Goal: Information Seeking & Learning: Stay updated

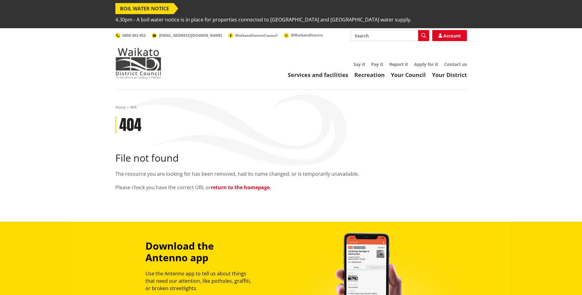
click at [223, 184] on link "return to the homepage." at bounding box center [241, 187] width 60 height 7
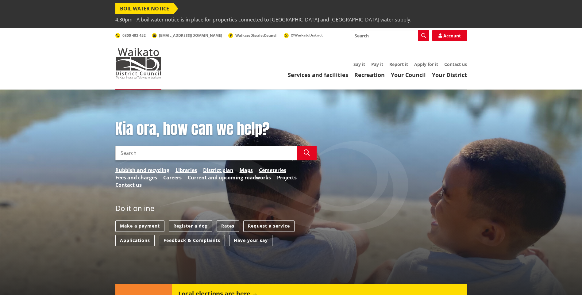
click at [159, 11] on span "BOIL WATER NOTICE" at bounding box center [144, 8] width 58 height 11
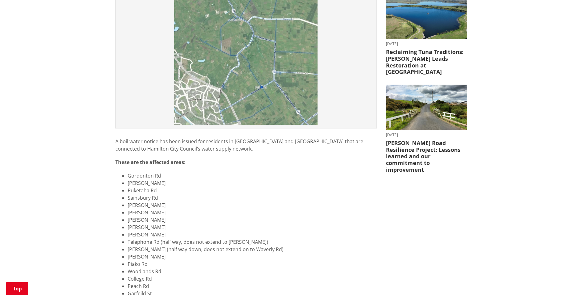
scroll to position [337, 0]
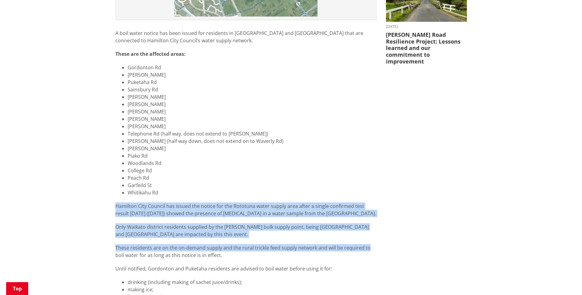
drag, startPoint x: 114, startPoint y: 178, endPoint x: 384, endPoint y: 221, distance: 273.2
click at [384, 221] on div "Boil water notice for Gordonton and Puketaha after single E. coli test result 0…" at bounding box center [291, 176] width 361 height 794
drag, startPoint x: 384, startPoint y: 221, endPoint x: 377, endPoint y: 224, distance: 8.0
click at [377, 224] on div "Boil water notice for Gordonton and Puketaha after single E. coli test result 0…" at bounding box center [246, 176] width 270 height 794
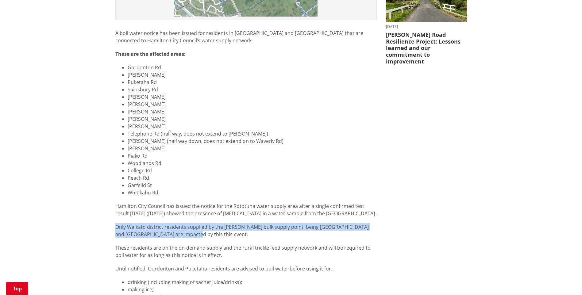
drag, startPoint x: 110, startPoint y: 199, endPoint x: 200, endPoint y: 210, distance: 90.2
click at [200, 210] on div "Home News Boil water notice for Gordonton and Puketaha after single E. coli tes…" at bounding box center [291, 174] width 582 height 845
click at [200, 223] on p "Only Waikato district residents supplied by the Greenhill bulk supply point, be…" at bounding box center [245, 230] width 261 height 15
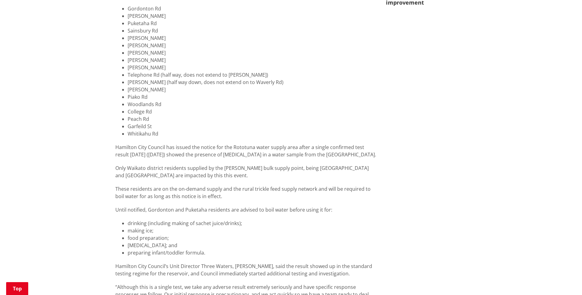
scroll to position [399, 0]
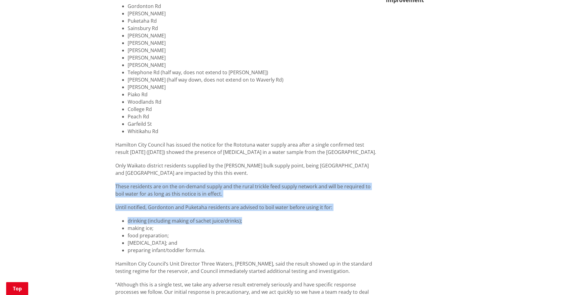
drag, startPoint x: 110, startPoint y: 155, endPoint x: 301, endPoint y: 190, distance: 194.0
click at [301, 190] on div "Home News Boil water notice for Gordonton and Puketaha after single E. coli tes…" at bounding box center [291, 113] width 582 height 845
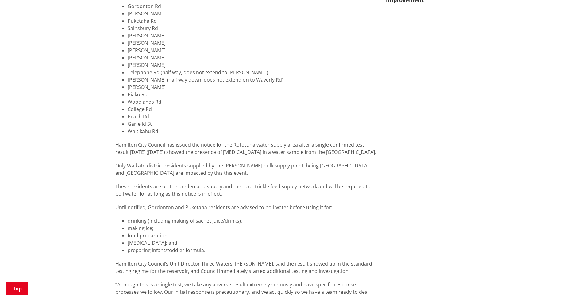
drag, startPoint x: 301, startPoint y: 190, endPoint x: 303, endPoint y: 198, distance: 8.6
click at [304, 224] on li "making ice;" at bounding box center [252, 227] width 249 height 7
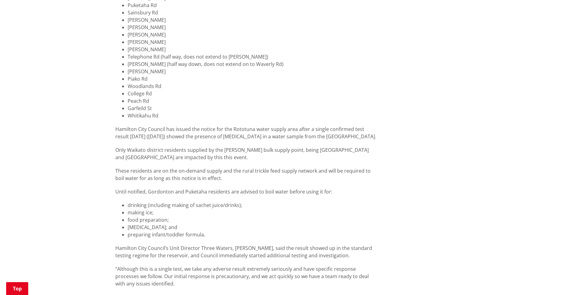
scroll to position [429, 0]
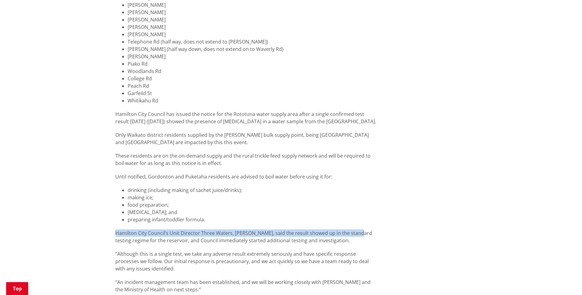
drag, startPoint x: 109, startPoint y: 205, endPoint x: 358, endPoint y: 205, distance: 249.3
click at [358, 205] on div "Home News Boil water notice for Gordonton and Puketaha after single E. coli tes…" at bounding box center [291, 82] width 582 height 845
drag, startPoint x: 358, startPoint y: 205, endPoint x: 347, endPoint y: 206, distance: 11.4
click at [349, 229] on p "Hamilton City Council’s Unit Director Three Waters, Maire Porter, said the resu…" at bounding box center [245, 236] width 261 height 15
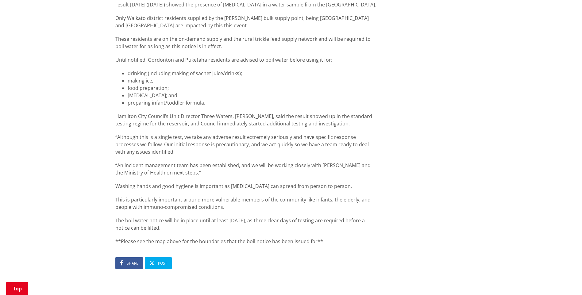
scroll to position [552, 0]
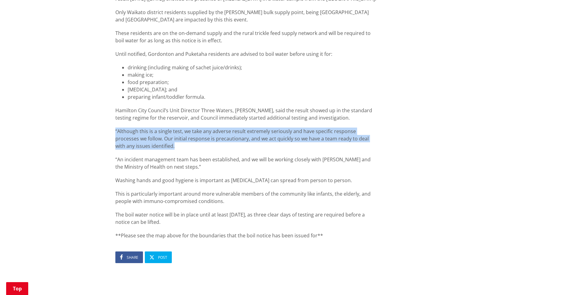
drag, startPoint x: 111, startPoint y: 102, endPoint x: 198, endPoint y: 121, distance: 89.6
drag, startPoint x: 198, startPoint y: 121, endPoint x: 183, endPoint y: 124, distance: 15.8
click at [198, 128] on p "“Although this is a single test, we take any adverse result extremely seriously…" at bounding box center [245, 139] width 261 height 22
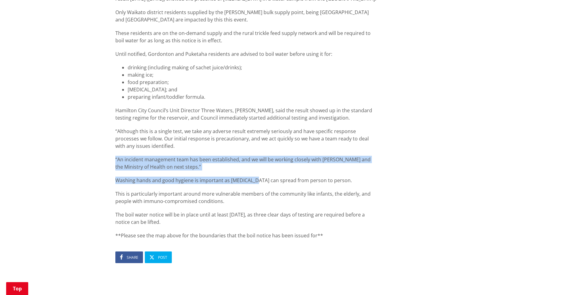
drag, startPoint x: 108, startPoint y: 129, endPoint x: 247, endPoint y: 149, distance: 140.9
drag, startPoint x: 247, startPoint y: 149, endPoint x: 137, endPoint y: 147, distance: 110.4
click at [137, 147] on div "A boil water notice has been issued for residents in Gordonton and Puketaha tha…" at bounding box center [245, 27] width 261 height 424
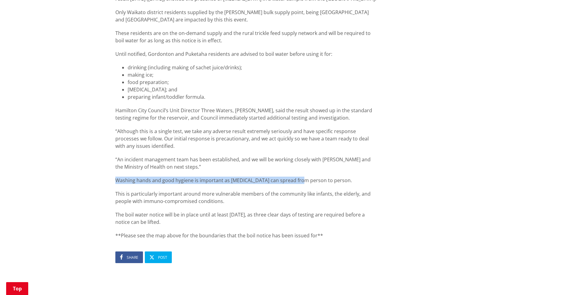
drag, startPoint x: 104, startPoint y: 148, endPoint x: 304, endPoint y: 150, distance: 200.3
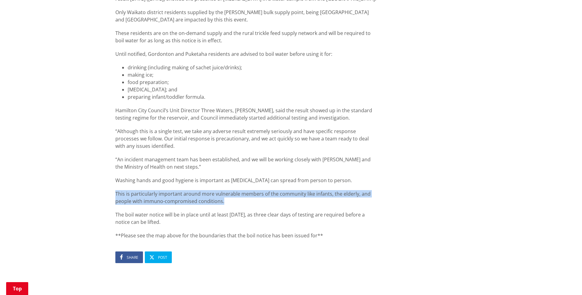
drag, startPoint x: 110, startPoint y: 166, endPoint x: 274, endPoint y: 173, distance: 163.9
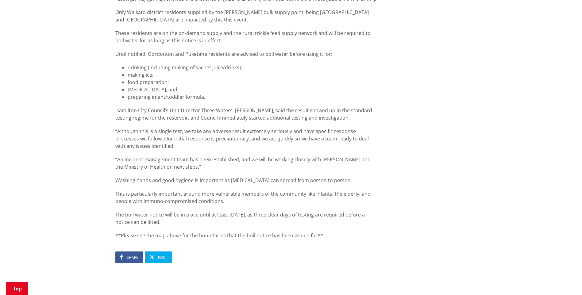
drag, startPoint x: 274, startPoint y: 173, endPoint x: 239, endPoint y: 177, distance: 35.6
click at [239, 177] on div "A boil water notice has been issued for residents in Gordonton and Puketaha tha…" at bounding box center [245, 27] width 261 height 424
drag, startPoint x: 98, startPoint y: 182, endPoint x: 305, endPoint y: 189, distance: 206.8
drag, startPoint x: 228, startPoint y: 192, endPoint x: 111, endPoint y: 153, distance: 123.7
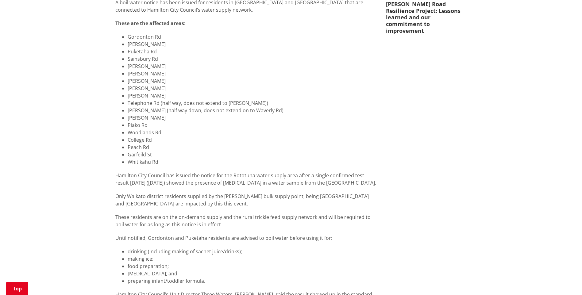
scroll to position [337, 0]
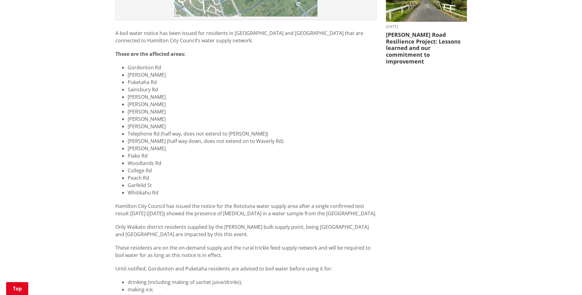
click at [158, 71] on li "Greenhill Rd" at bounding box center [252, 74] width 249 height 7
drag, startPoint x: 164, startPoint y: 48, endPoint x: 122, endPoint y: 47, distance: 41.7
click at [128, 71] on li "Greenhill Rd" at bounding box center [252, 74] width 249 height 7
drag, startPoint x: 122, startPoint y: 47, endPoint x: 157, endPoint y: 68, distance: 40.6
click at [154, 93] on li "Graham Rd" at bounding box center [252, 96] width 249 height 7
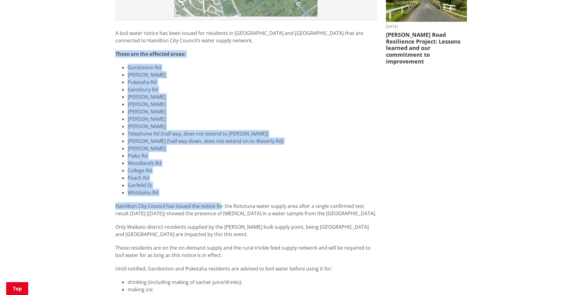
drag, startPoint x: 140, startPoint y: 40, endPoint x: 218, endPoint y: 169, distance: 150.4
click at [218, 169] on div "Home News Boil water notice for Gordonton and Puketaha after single E. coli tes…" at bounding box center [291, 174] width 582 height 845
drag, startPoint x: 218, startPoint y: 169, endPoint x: 166, endPoint y: 162, distance: 52.3
click at [166, 189] on li "Whitikahu Rd" at bounding box center [252, 192] width 249 height 7
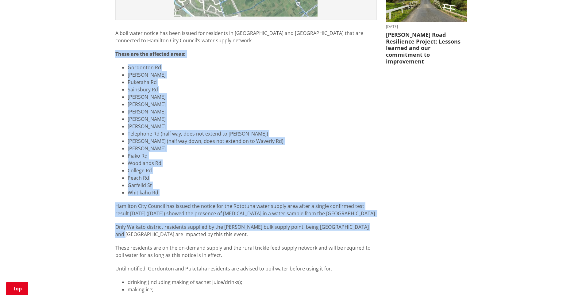
drag, startPoint x: 385, startPoint y: 193, endPoint x: 88, endPoint y: 23, distance: 342.9
click at [88, 23] on div "Home News Boil water notice for Gordonton and Puketaha after single E. coli tes…" at bounding box center [291, 174] width 582 height 845
drag, startPoint x: 88, startPoint y: 23, endPoint x: 290, endPoint y: 101, distance: 216.8
click at [290, 123] on li "Taylor Rd" at bounding box center [252, 126] width 249 height 7
